Goal: Information Seeking & Learning: Learn about a topic

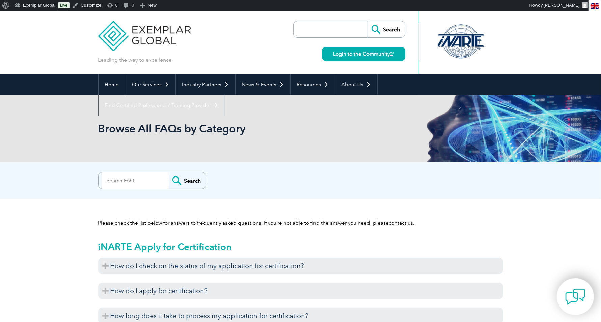
click at [580, 303] on img at bounding box center [575, 297] width 20 height 20
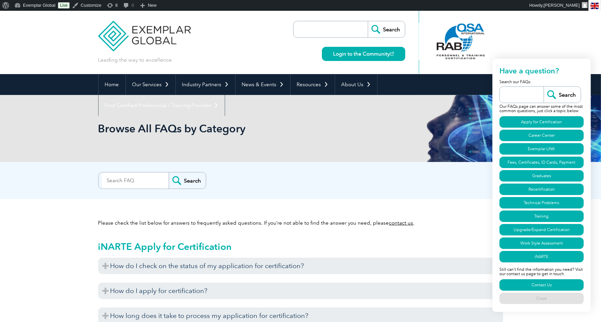
click at [539, 35] on header "Leading the way to excellence Search" at bounding box center [300, 42] width 601 height 63
click at [358, 175] on div "Search" at bounding box center [300, 178] width 405 height 13
click at [476, 224] on p "Please check the list below for answers to frequently asked questions. If you’r…" at bounding box center [300, 223] width 405 height 7
click at [513, 218] on link "Training" at bounding box center [541, 216] width 84 height 11
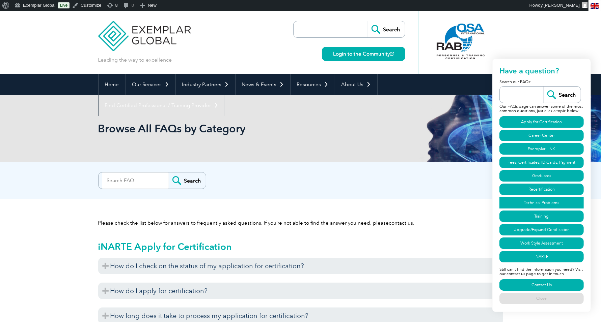
scroll to position [2268, 0]
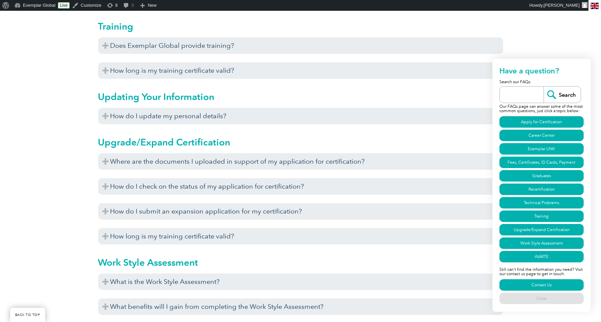
click at [580, 67] on h2 "Have a question?" at bounding box center [541, 72] width 84 height 13
click at [546, 73] on h2 "Have a question?" at bounding box center [541, 72] width 84 height 13
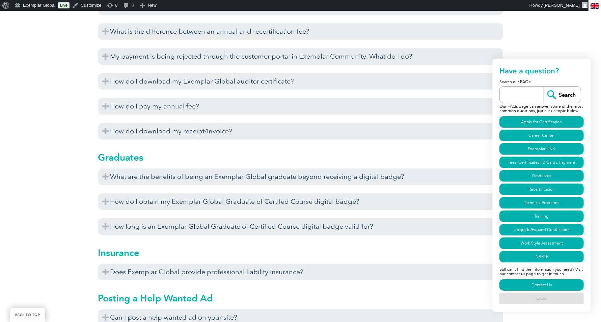
scroll to position [1689, 0]
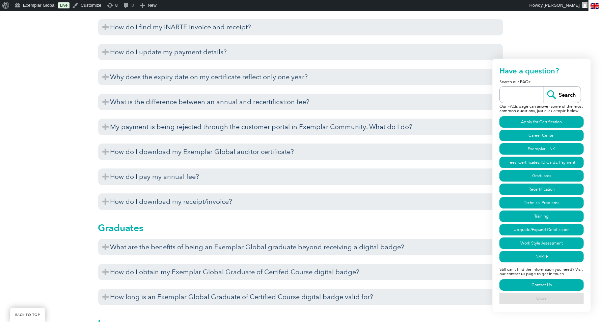
click at [549, 301] on link "Close" at bounding box center [541, 298] width 84 height 11
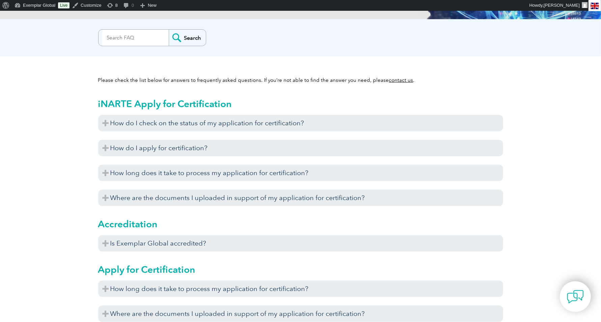
scroll to position [0, 0]
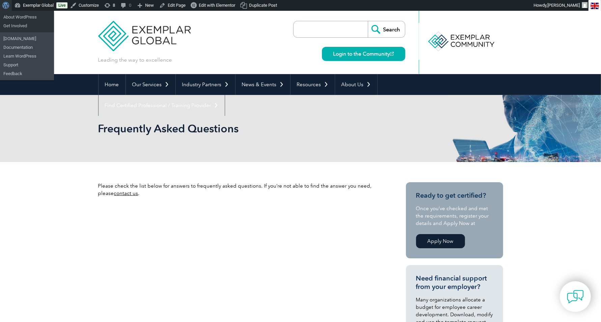
click at [4, 5] on span "Toolbar" at bounding box center [4, 4] width 5 height 9
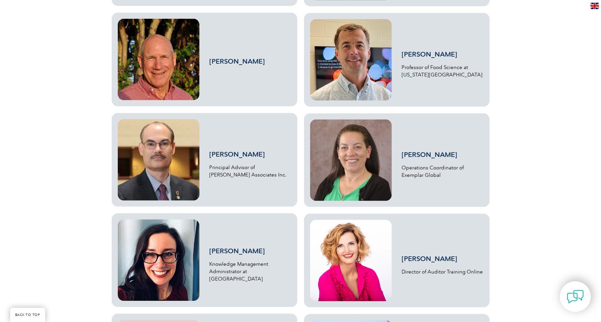
scroll to position [1354, 0]
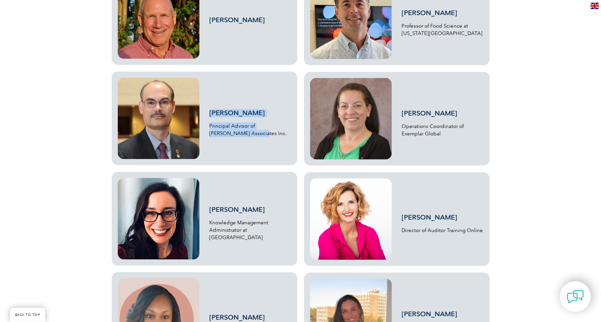
drag, startPoint x: 248, startPoint y: 132, endPoint x: 211, endPoint y: 111, distance: 42.1
click at [211, 111] on div "Denis Devos Principal Advisor of Devos Associates Inc." at bounding box center [250, 118] width 82 height 37
copy div "Denis Devos Principal Advisor of Devos Associates Inc."
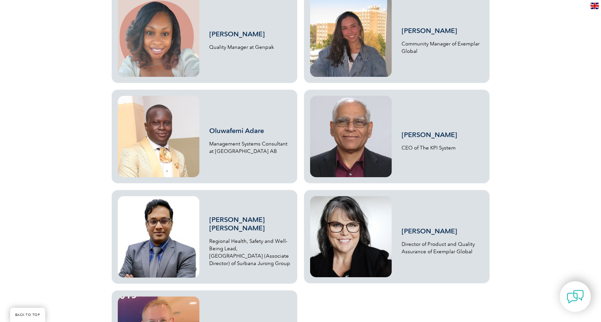
scroll to position [1638, 0]
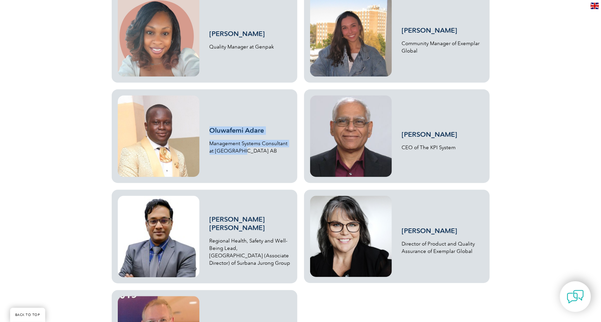
drag, startPoint x: 252, startPoint y: 152, endPoint x: 208, endPoint y: 131, distance: 49.0
click at [208, 131] on div "Oluwafemi Adare Management Systems Consultant at Sekrond AB" at bounding box center [204, 136] width 173 height 82
copy div "Oluwafemi Adare Management Systems Consultant at Sekrond AB"
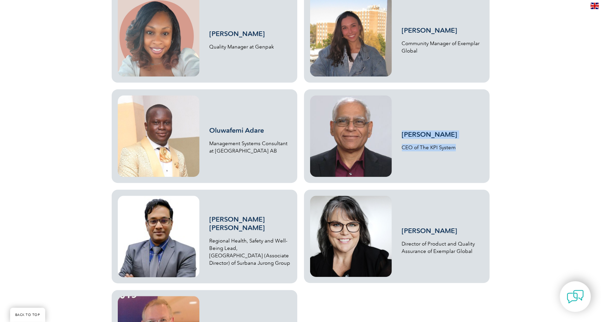
drag, startPoint x: 460, startPoint y: 145, endPoint x: 400, endPoint y: 135, distance: 60.9
click at [400, 135] on div "Rai Chowdhary CEO of The KPI System" at bounding box center [396, 136] width 173 height 82
copy div "Rai Chowdhary CEO of The KPI System"
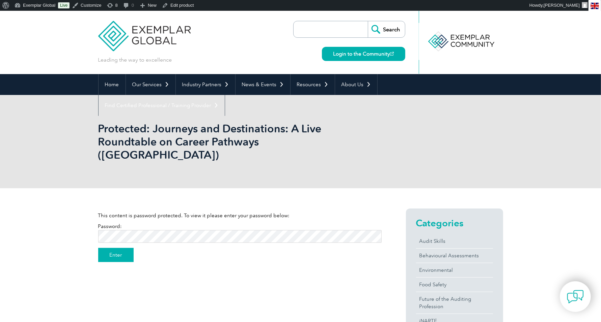
click at [121, 248] on input "Enter" at bounding box center [115, 255] width 35 height 14
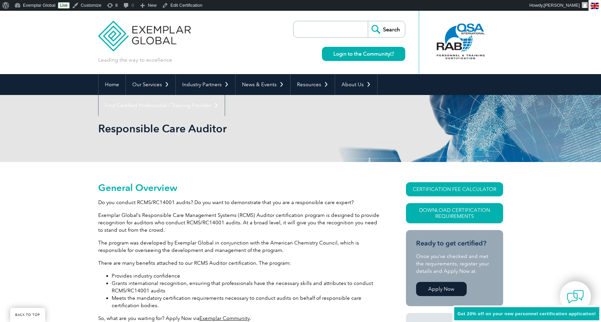
scroll to position [688, 0]
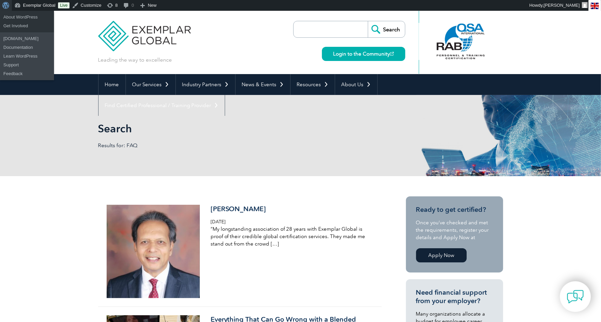
click at [3, 4] on span "Toolbar" at bounding box center [4, 4] width 5 height 9
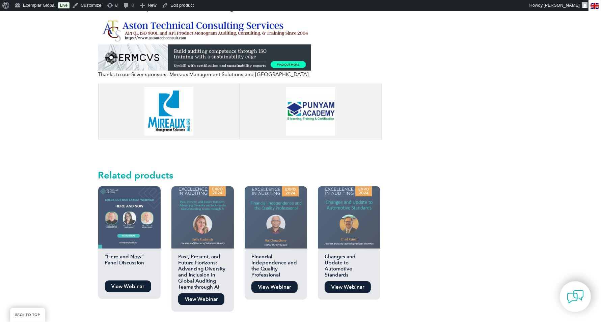
scroll to position [656, 0]
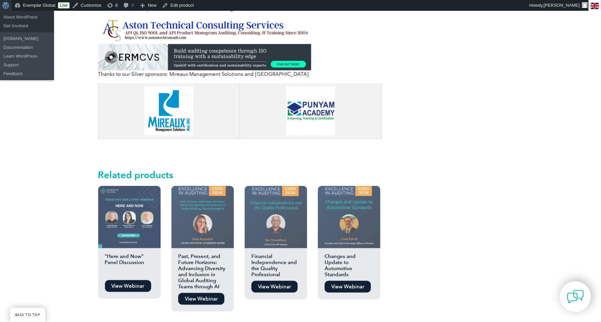
click at [4, 6] on span "Toolbar" at bounding box center [4, 4] width 5 height 9
